Goal: Task Accomplishment & Management: Use online tool/utility

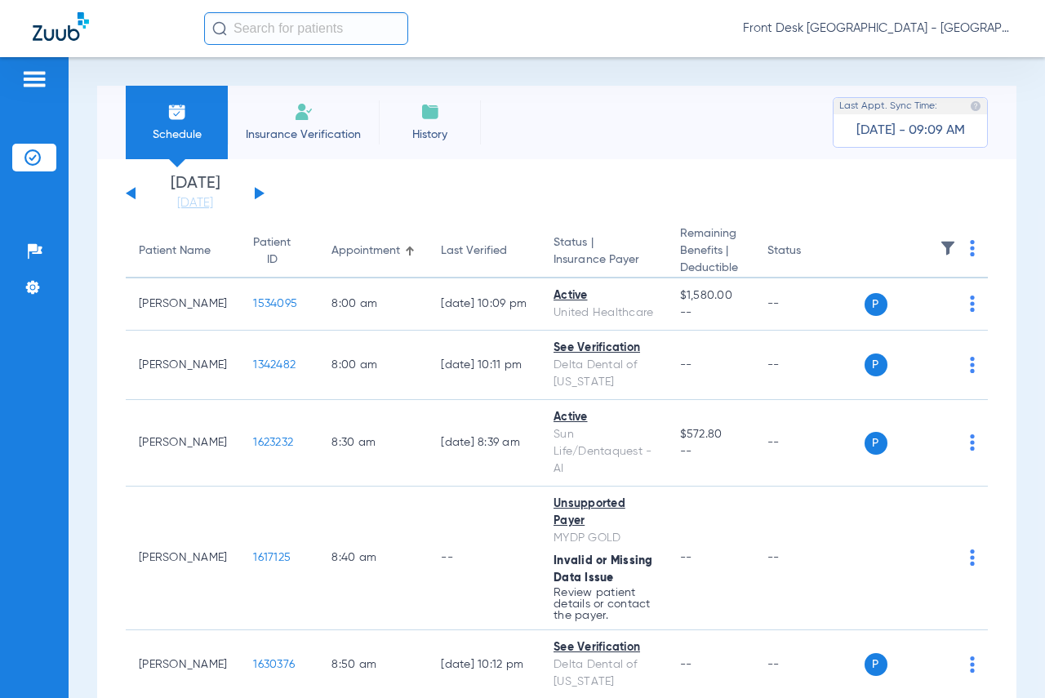
click at [894, 197] on app-single-date-navigator "[DATE] [DATE] [DATE] [DATE] [DATE] [DATE] [DATE] [DATE] [DATE] [DATE] [DATE] [D…" at bounding box center [557, 193] width 862 height 36
click at [498, 42] on div "Front Desk [GEOGRAPHIC_DATA] - [GEOGRAPHIC_DATA] | My Community Dental Centers" at bounding box center [608, 28] width 808 height 33
click at [172, 204] on link "[DATE]" at bounding box center [195, 203] width 98 height 16
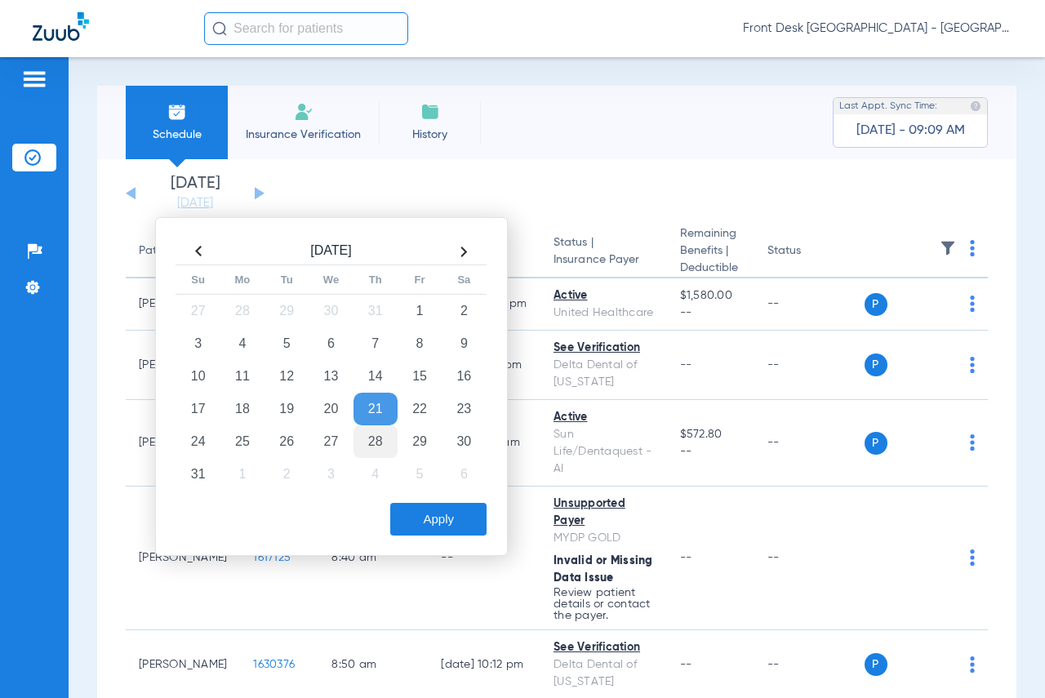
click at [367, 440] on td "28" at bounding box center [375, 441] width 44 height 33
click at [417, 517] on button "Apply" at bounding box center [438, 519] width 96 height 33
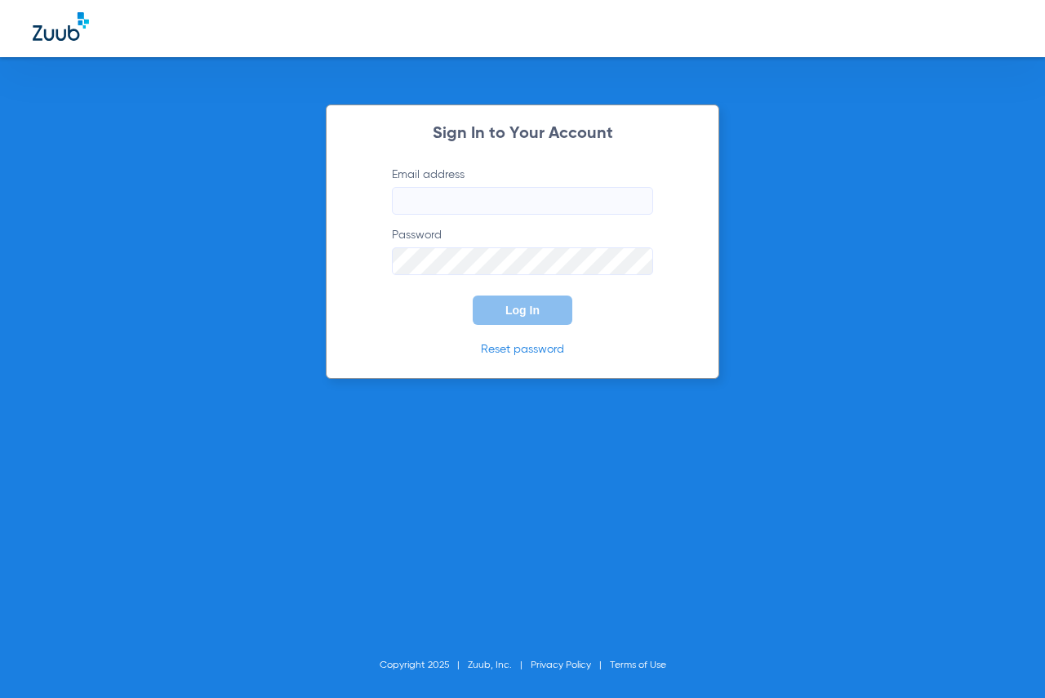
type input "[EMAIL_ADDRESS][DOMAIN_NAME]"
click at [516, 308] on span "Log In" at bounding box center [522, 310] width 34 height 13
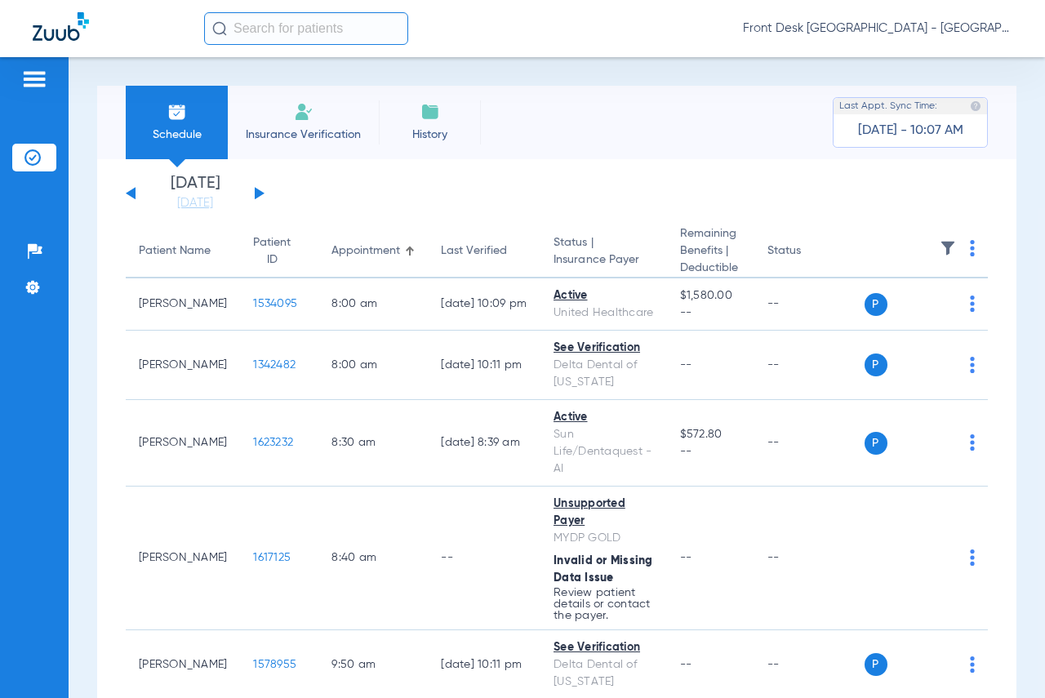
click at [251, 31] on input "text" at bounding box center [306, 28] width 204 height 33
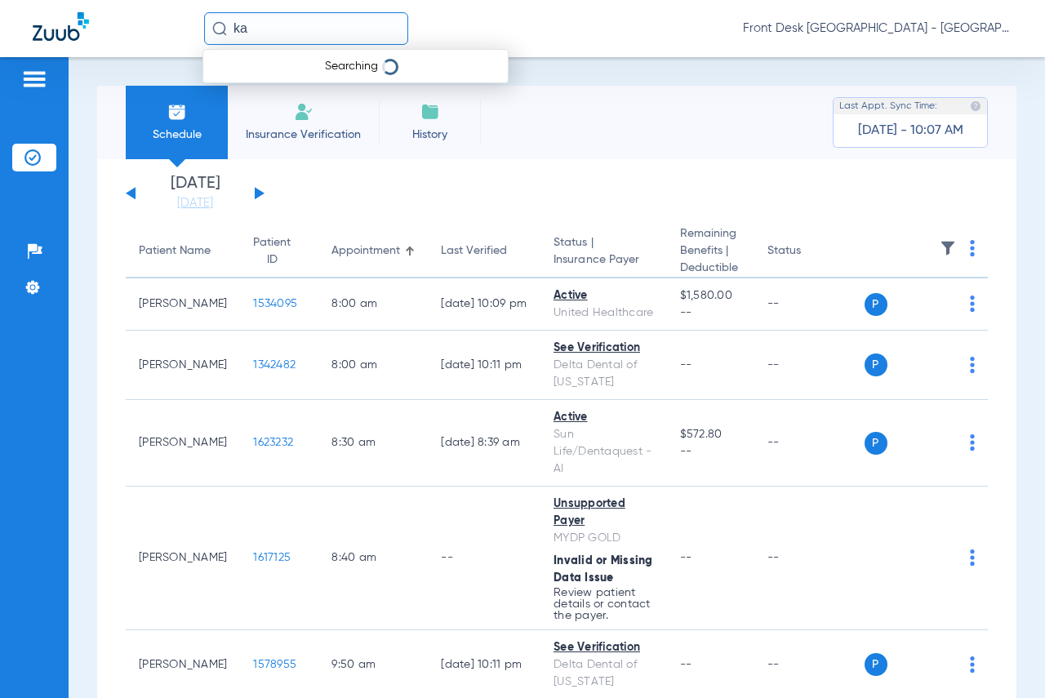
type input "k"
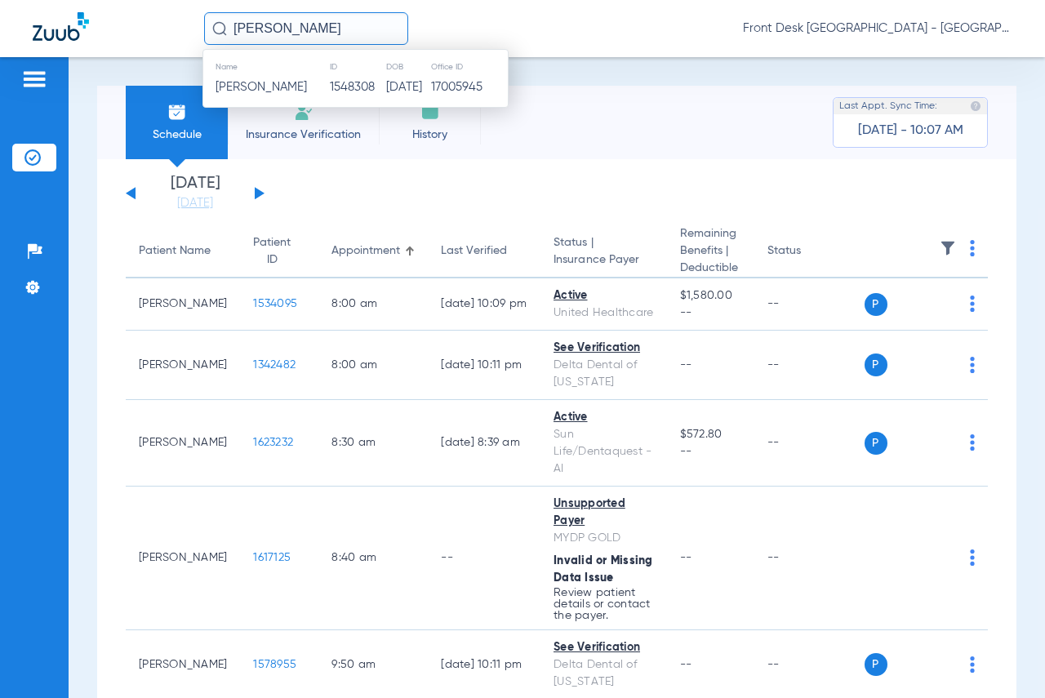
click at [249, 75] on th "Name" at bounding box center [266, 67] width 126 height 18
click at [247, 82] on span "[PERSON_NAME]" at bounding box center [260, 87] width 91 height 12
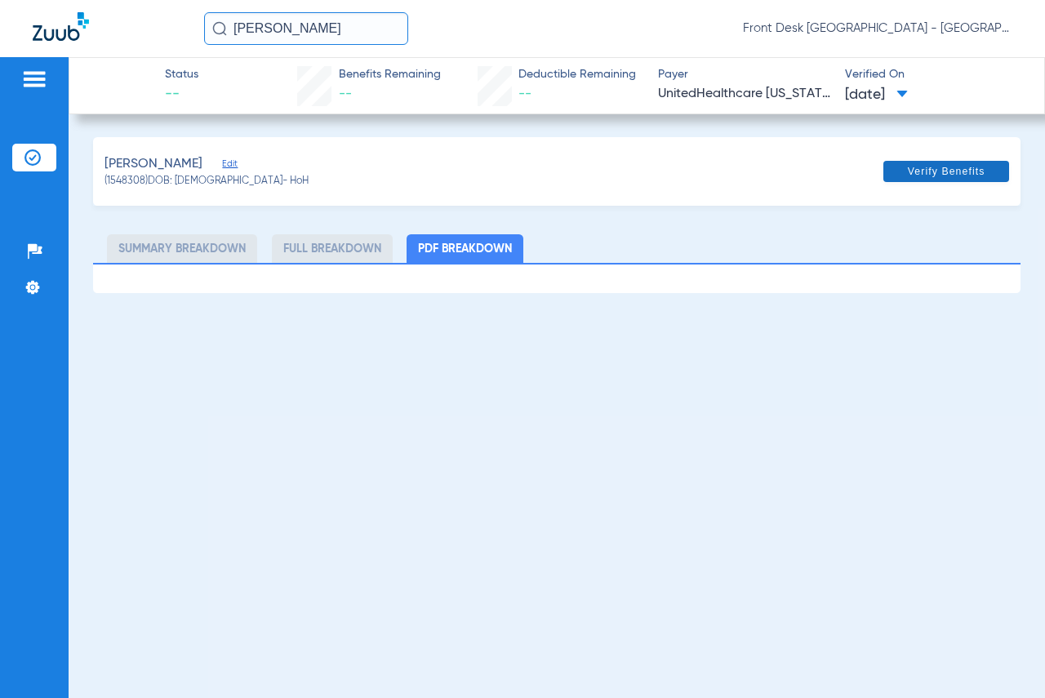
click at [941, 172] on span "Verify Benefits" at bounding box center [947, 171] width 78 height 13
drag, startPoint x: 349, startPoint y: 24, endPoint x: 230, endPoint y: 21, distance: 119.2
click at [230, 21] on input "[PERSON_NAME]" at bounding box center [306, 28] width 204 height 33
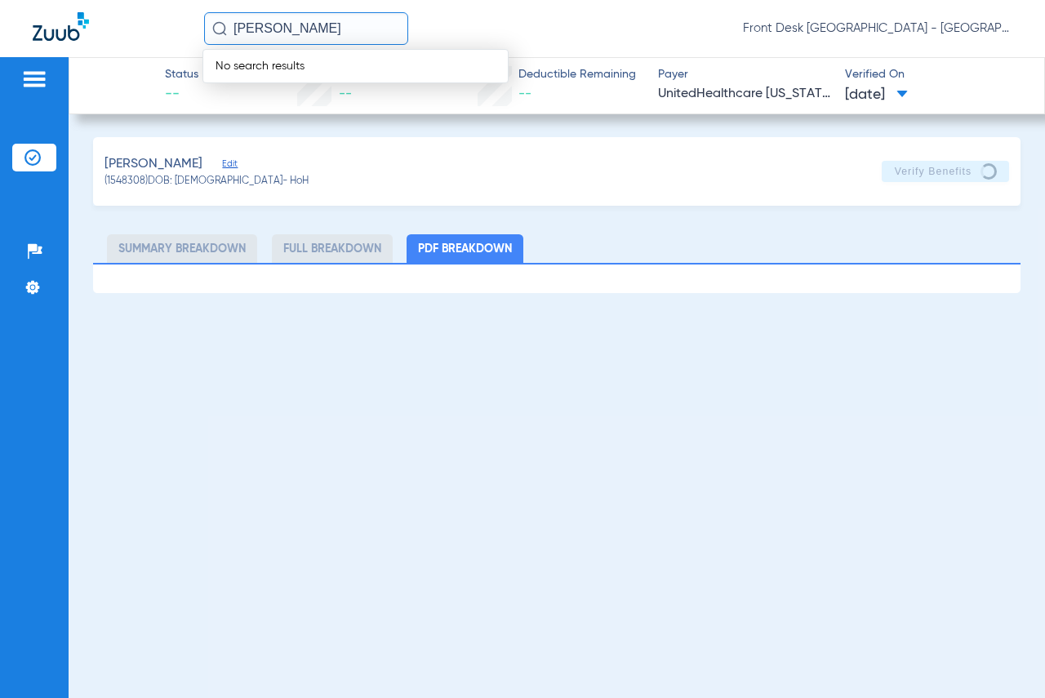
drag, startPoint x: 331, startPoint y: 33, endPoint x: 232, endPoint y: 40, distance: 99.0
click at [232, 40] on input "[PERSON_NAME]" at bounding box center [306, 28] width 204 height 33
type input "[PERSON_NAME]"
click at [238, 82] on span "[PERSON_NAME]" at bounding box center [260, 87] width 91 height 12
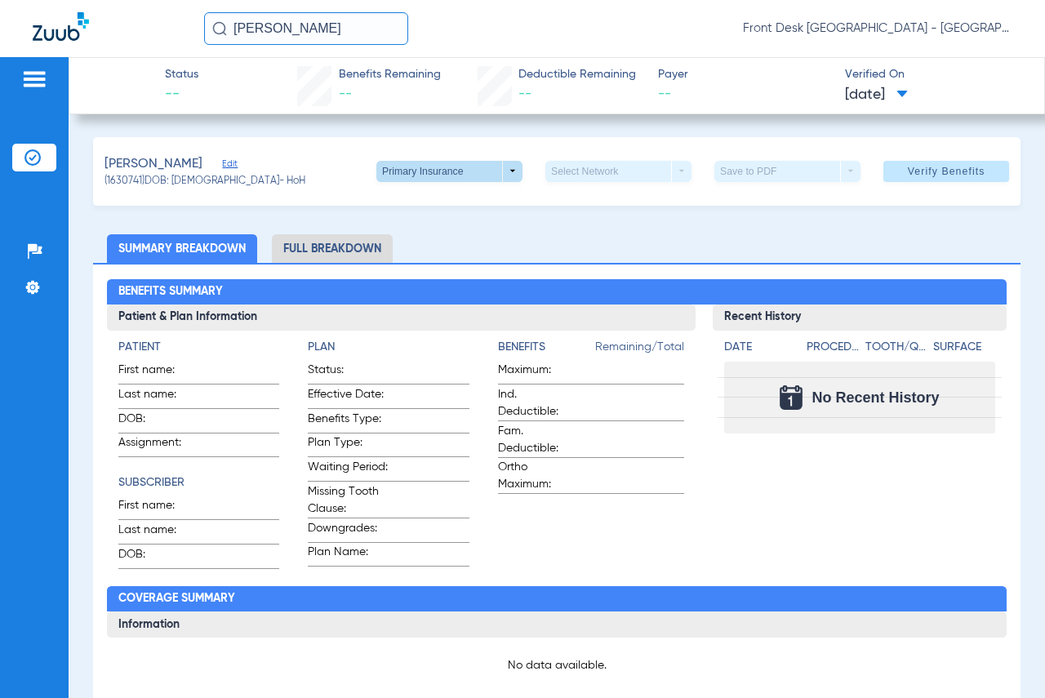
click at [498, 172] on span at bounding box center [449, 171] width 146 height 21
click at [437, 234] on span "Secondary Insurance" at bounding box center [432, 235] width 108 height 11
click at [935, 166] on span "Verify Benefits" at bounding box center [947, 171] width 78 height 13
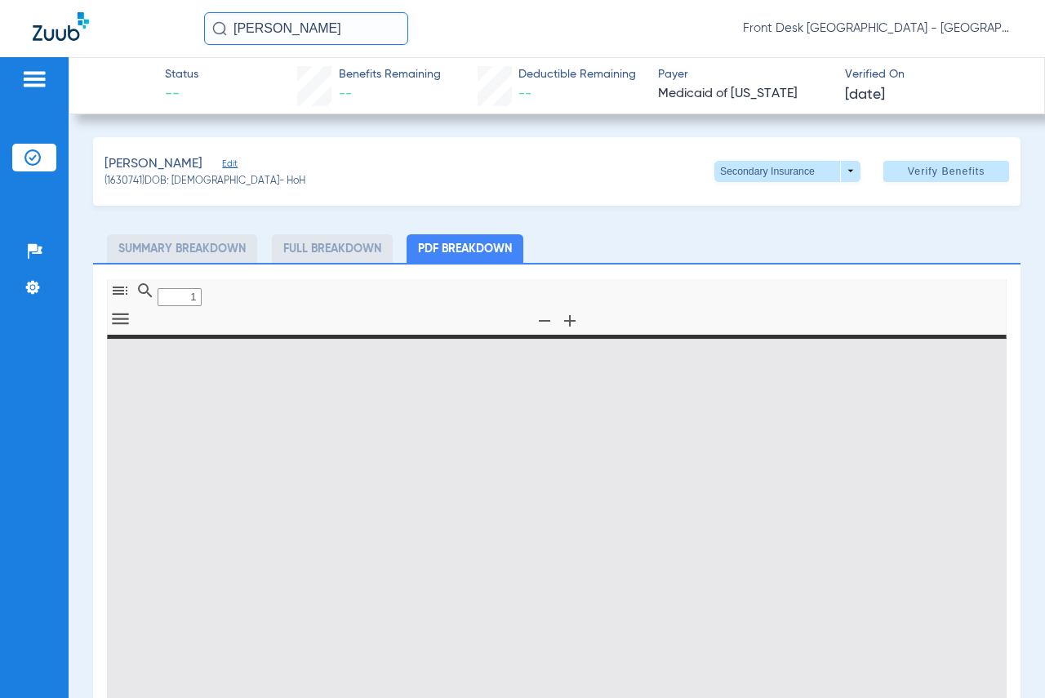
type input "0"
select select "page-width"
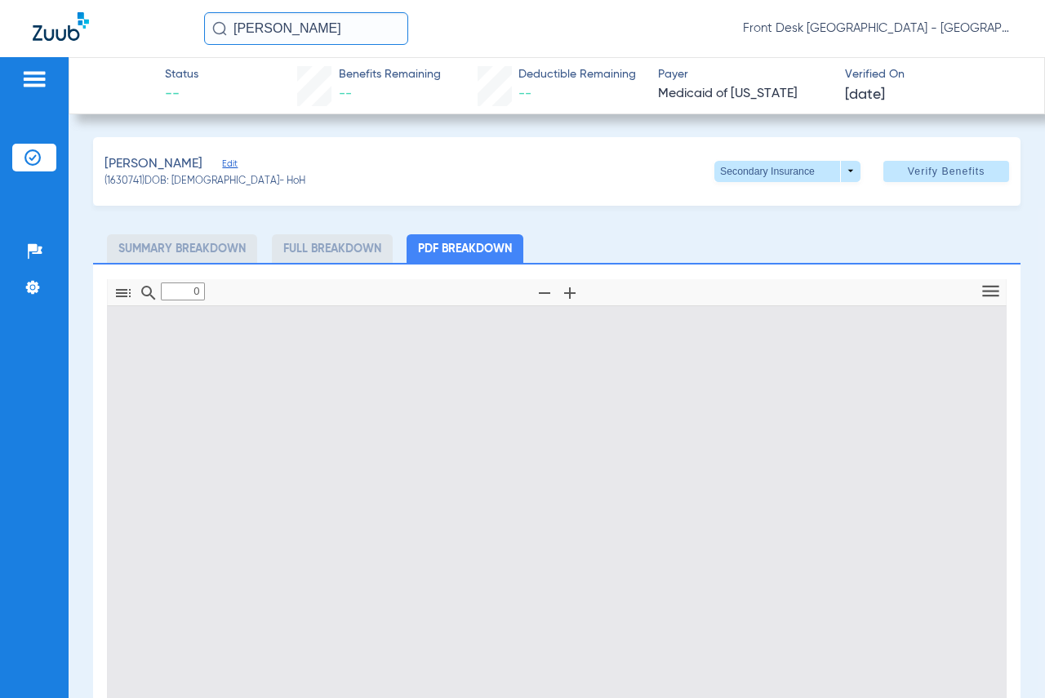
type input "1"
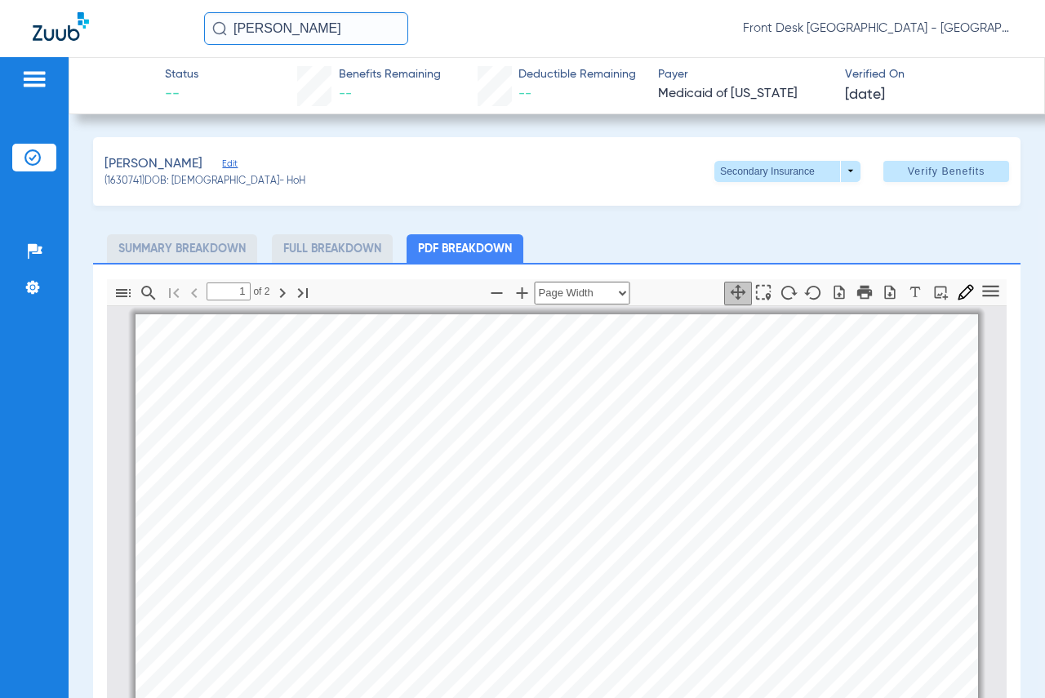
scroll to position [8, 0]
click at [953, 133] on div "Status -- Benefits Remaining -- Deductible Remaining -- Payer Medicaid of [US_S…" at bounding box center [557, 377] width 976 height 641
drag, startPoint x: 331, startPoint y: 30, endPoint x: 231, endPoint y: 29, distance: 99.6
click at [231, 29] on input "[PERSON_NAME]" at bounding box center [306, 28] width 204 height 33
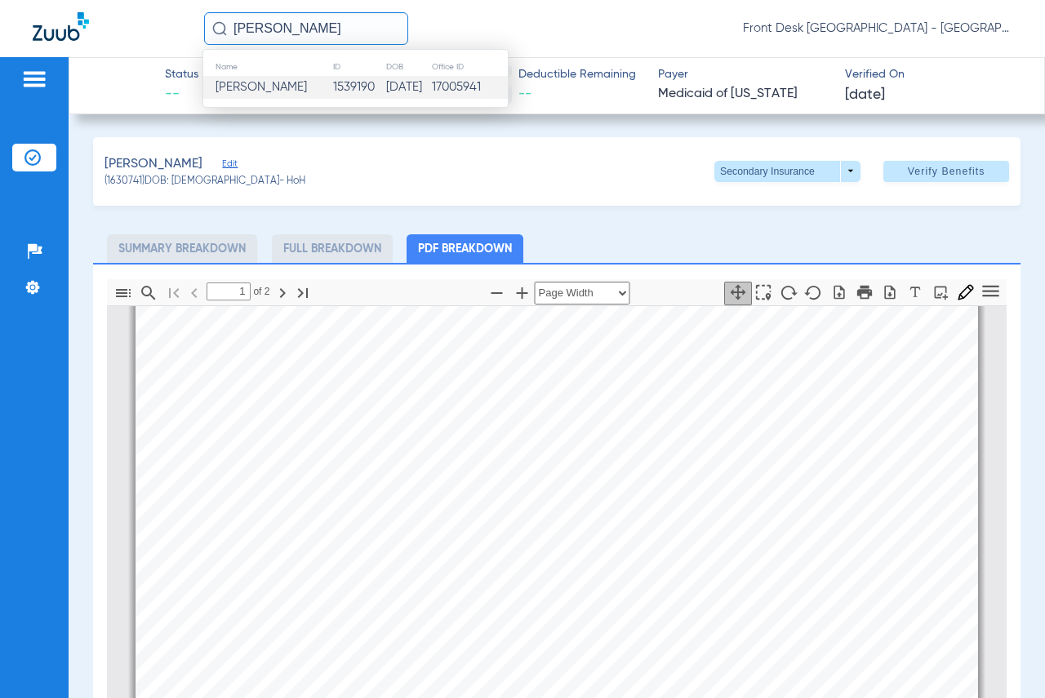
type input "[PERSON_NAME]"
click at [256, 88] on span "[PERSON_NAME]" at bounding box center [260, 87] width 91 height 12
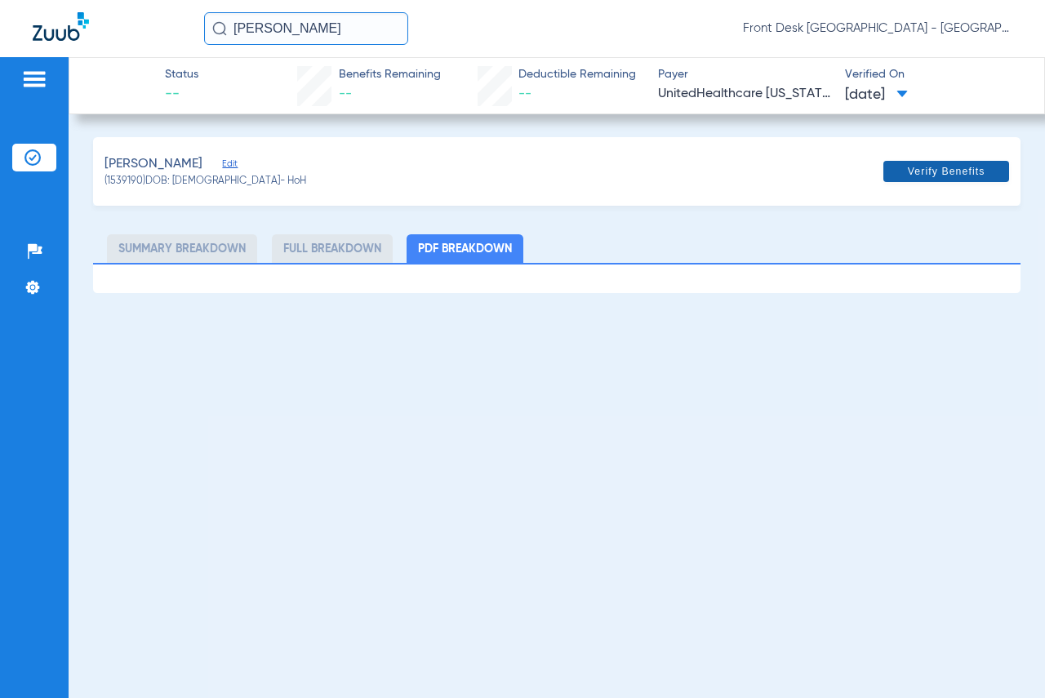
click at [904, 173] on span at bounding box center [946, 171] width 126 height 39
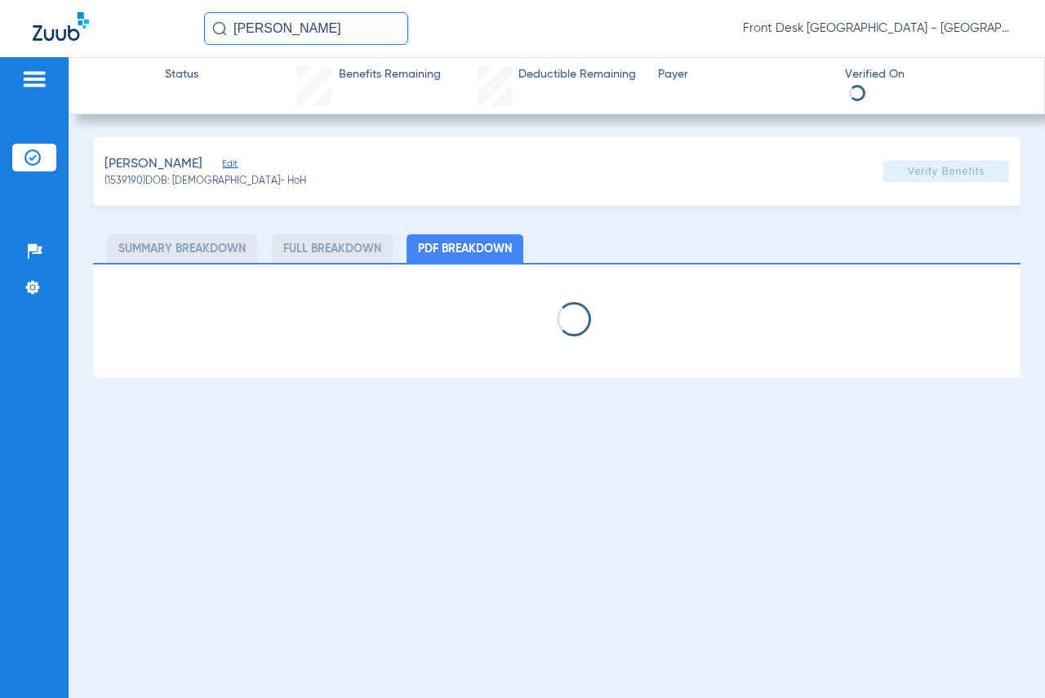
select select "page-width"
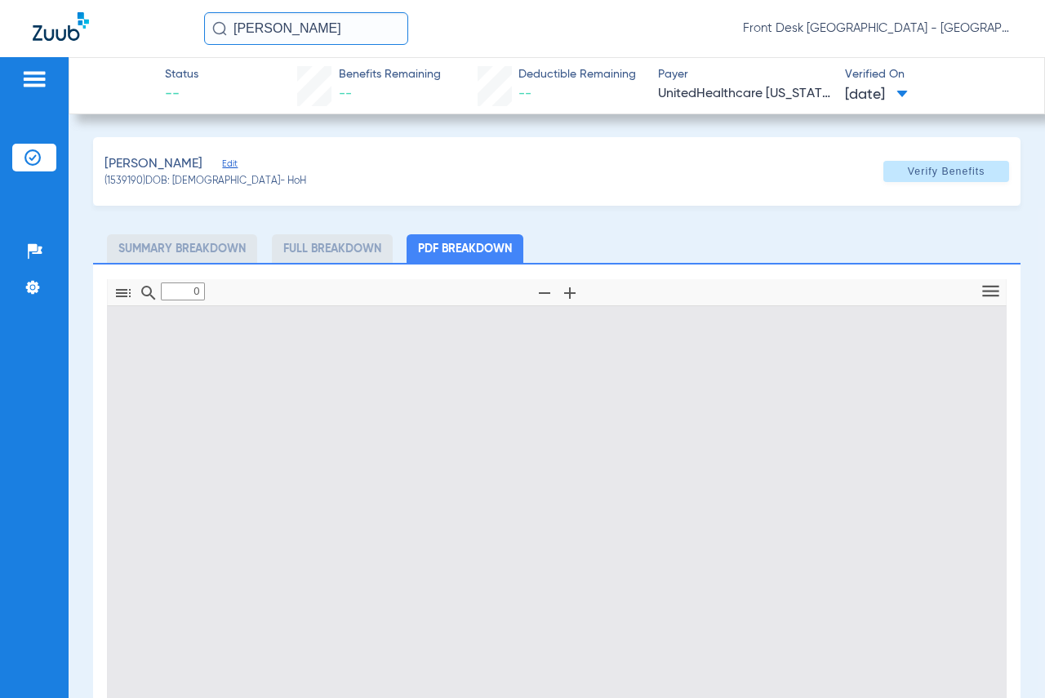
type input "1"
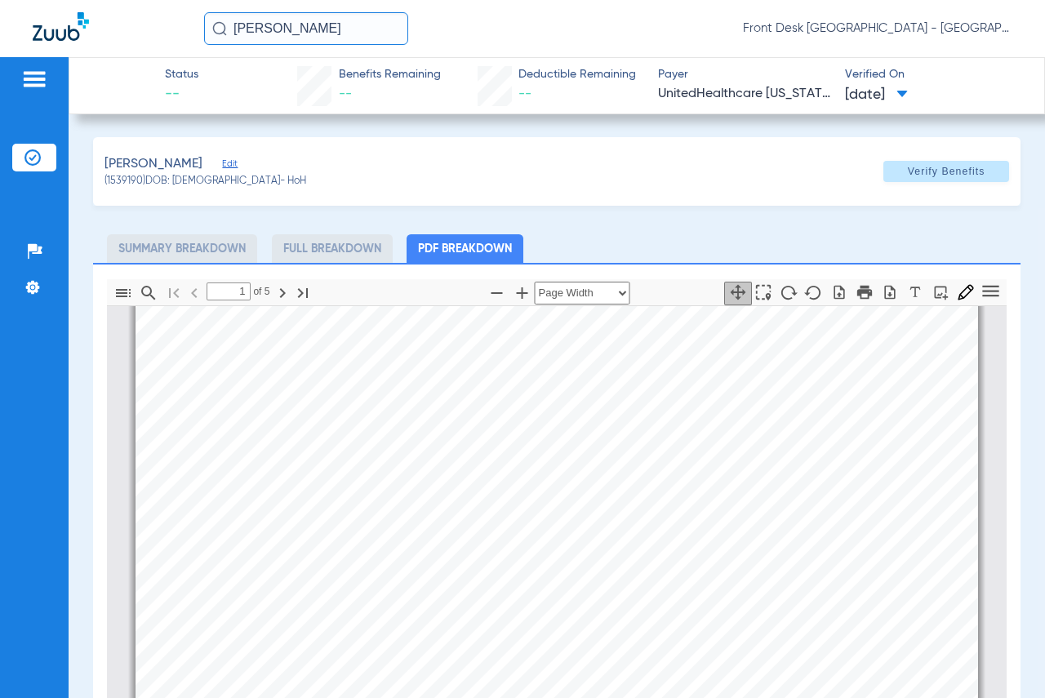
scroll to position [253, 0]
